Goal: Answer question/provide support

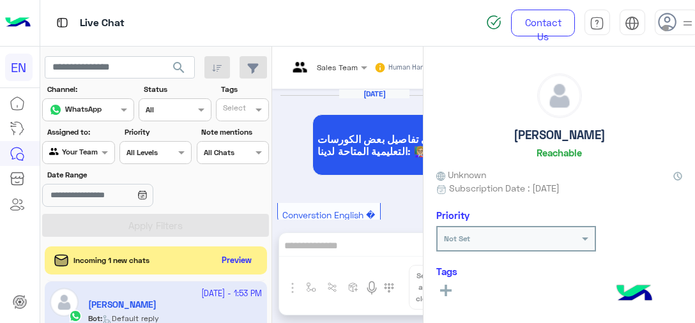
scroll to position [308, 0]
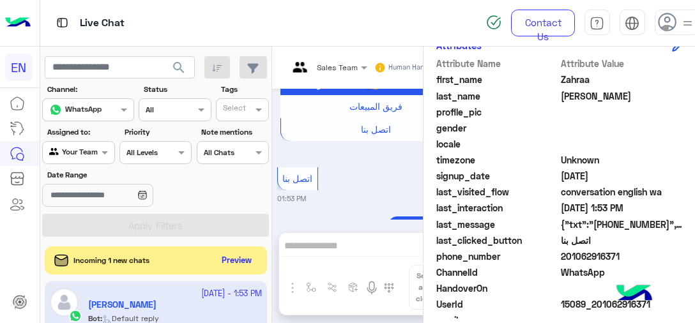
click at [87, 159] on div "Your Team" at bounding box center [73, 152] width 49 height 13
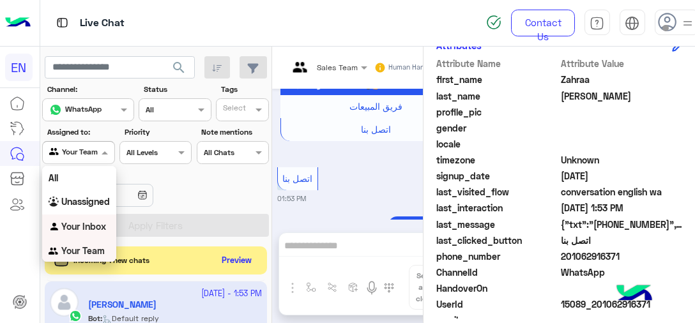
click at [103, 227] on b "Your Inbox" at bounding box center [83, 226] width 45 height 11
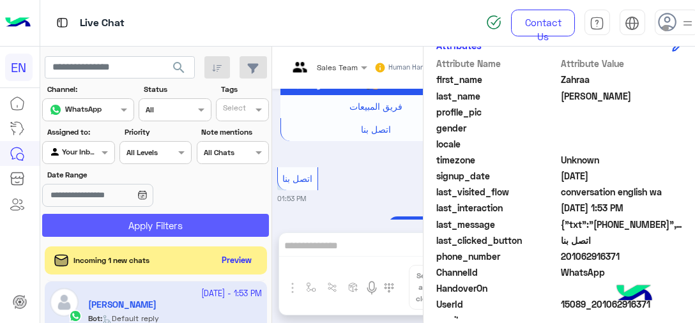
click at [144, 234] on button "Apply Filters" at bounding box center [155, 225] width 227 height 23
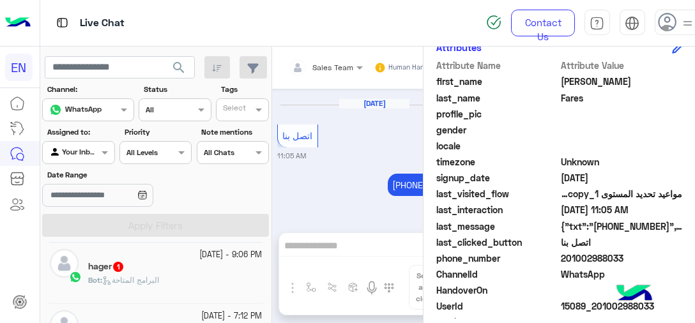
scroll to position [308, 0]
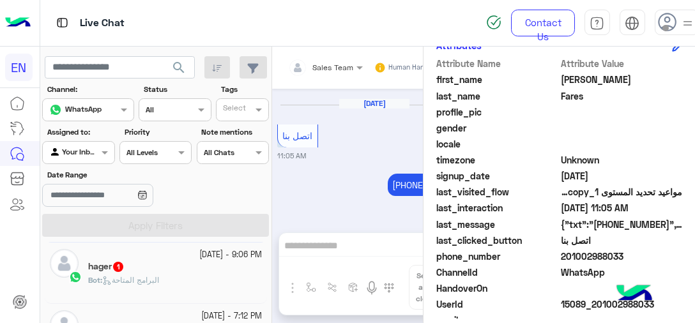
click at [84, 154] on div at bounding box center [78, 151] width 71 height 12
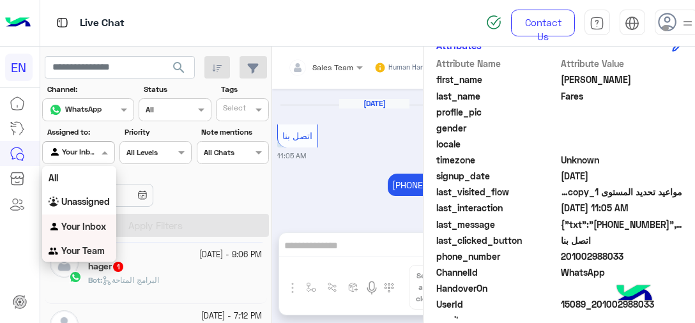
click at [87, 252] on b "Your Team" at bounding box center [82, 250] width 43 height 11
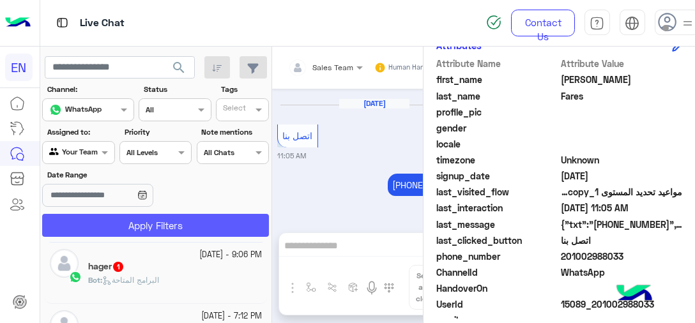
click at [141, 231] on button "Apply Filters" at bounding box center [155, 225] width 227 height 23
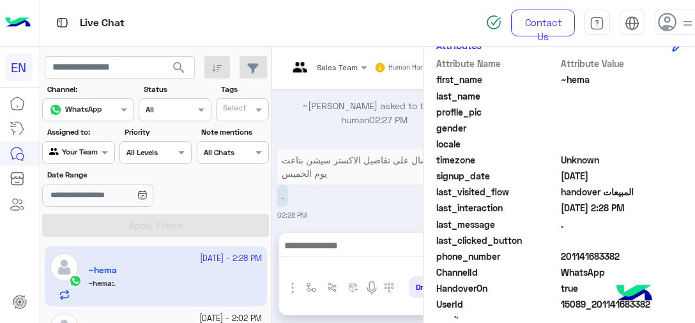
click at [192, 281] on app-inbox-user "[DATE] - 2:28 PM ~hema ~hema : ." at bounding box center [156, 276] width 222 height 60
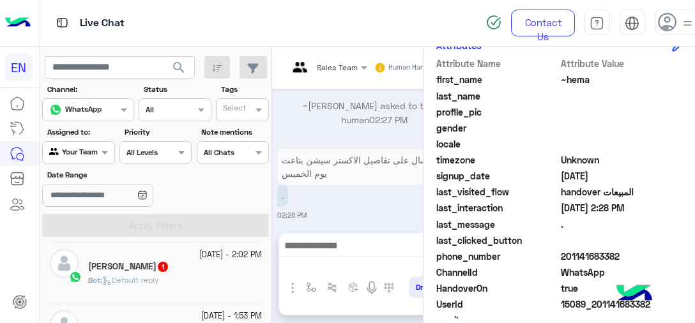
click at [135, 280] on span "Default reply" at bounding box center [130, 280] width 57 height 10
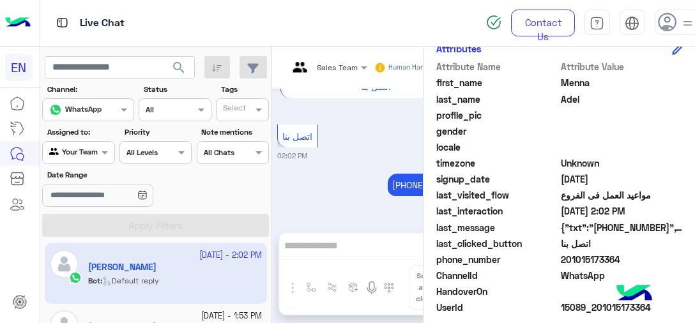
scroll to position [341, 0]
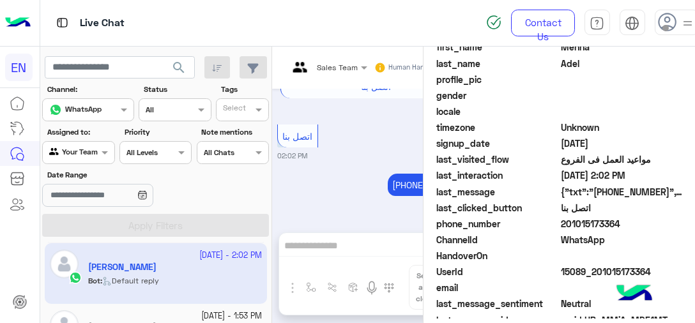
click at [601, 221] on span "201015173364" at bounding box center [622, 223] width 122 height 13
copy span "201015173364"
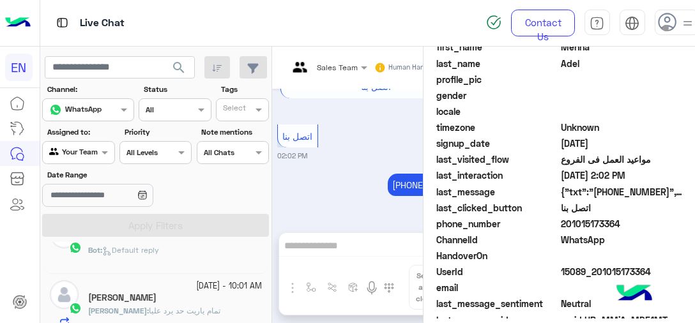
scroll to position [511, 0]
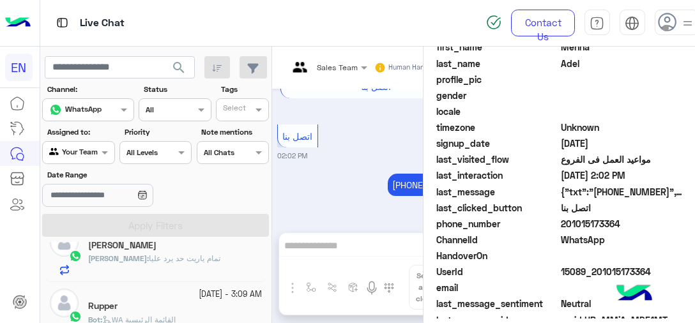
click at [142, 315] on span "WA القائمة الرئيسية" at bounding box center [138, 320] width 73 height 10
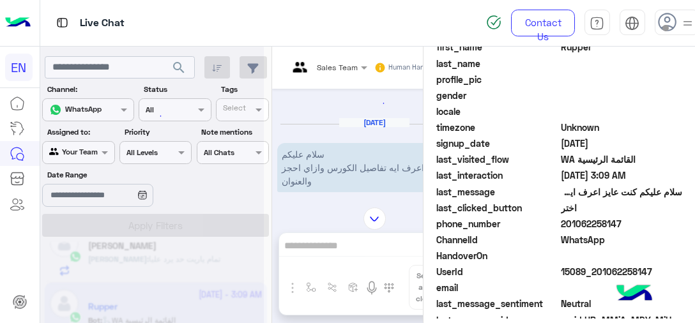
scroll to position [35, 0]
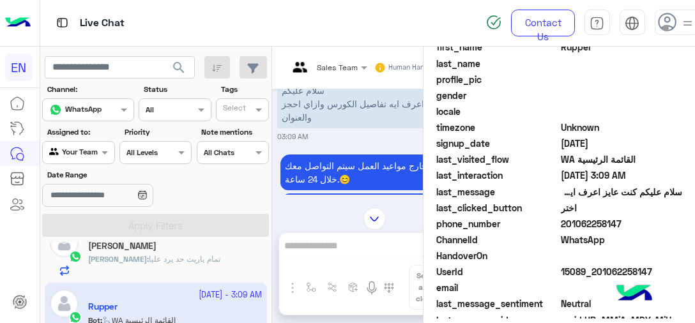
click at [585, 218] on span "201062258147" at bounding box center [622, 223] width 122 height 13
copy span "201062258147"
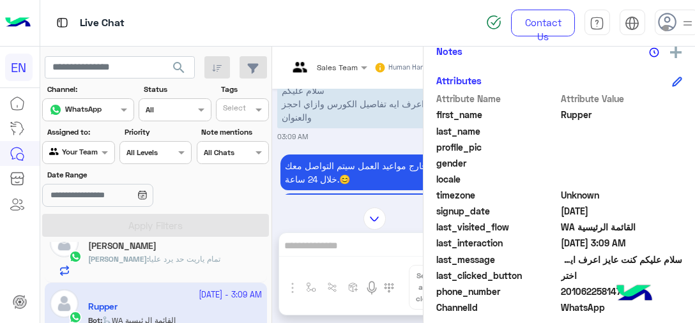
scroll to position [213, 0]
